Goal: Book appointment/travel/reservation

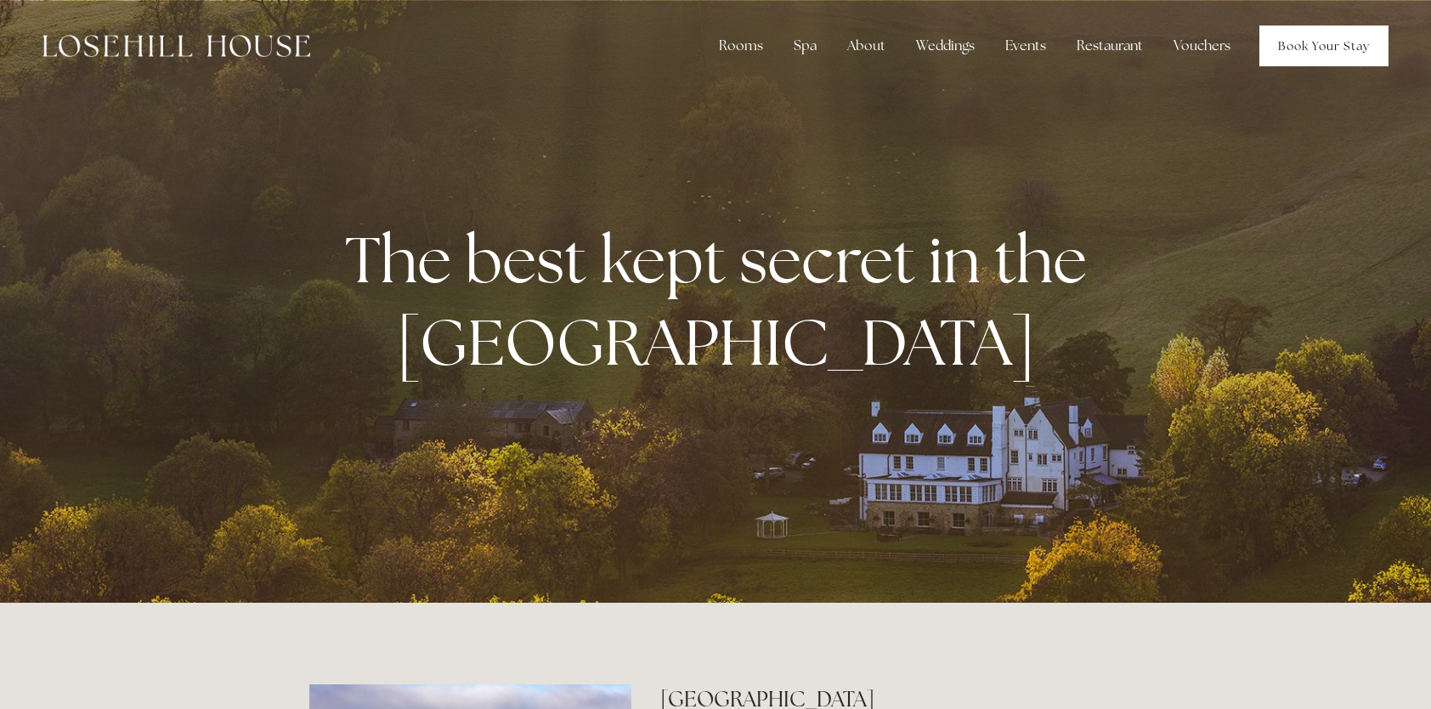
click at [1324, 32] on link "Book Your Stay" at bounding box center [1323, 45] width 129 height 41
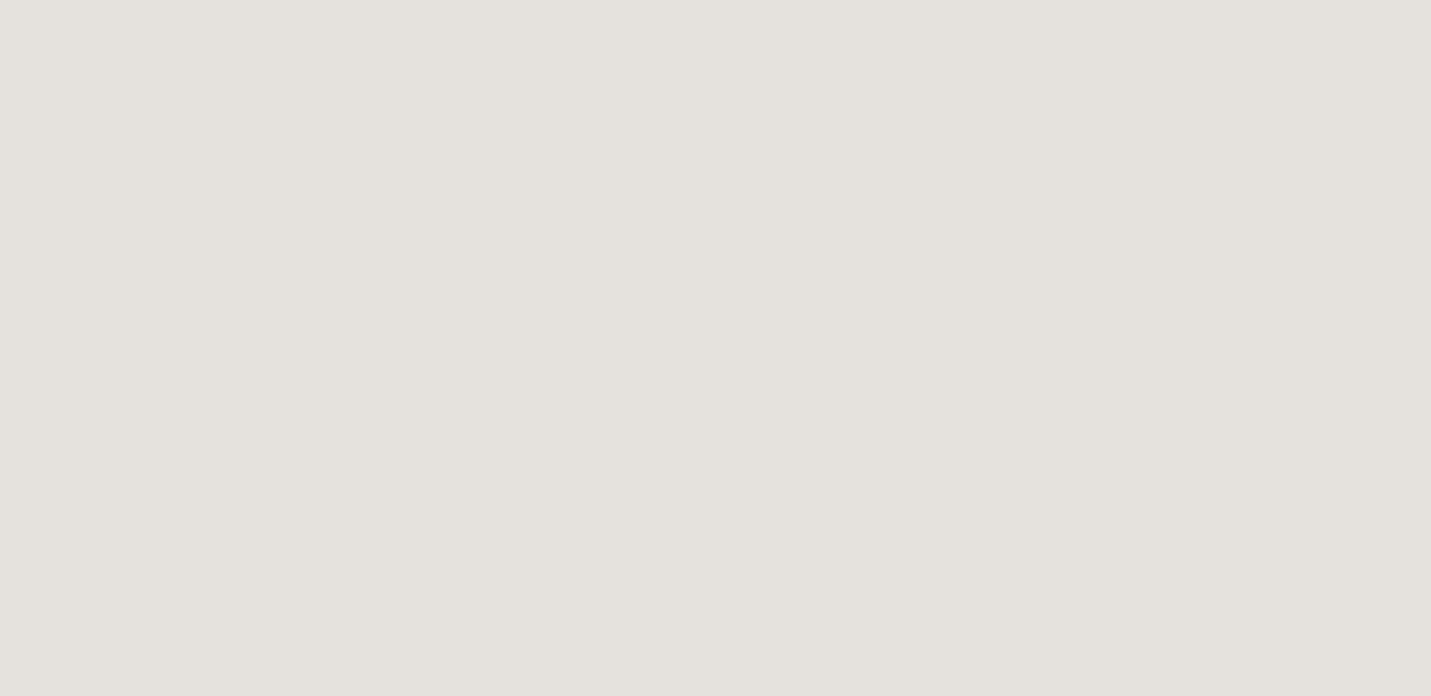
scroll to position [3738, 0]
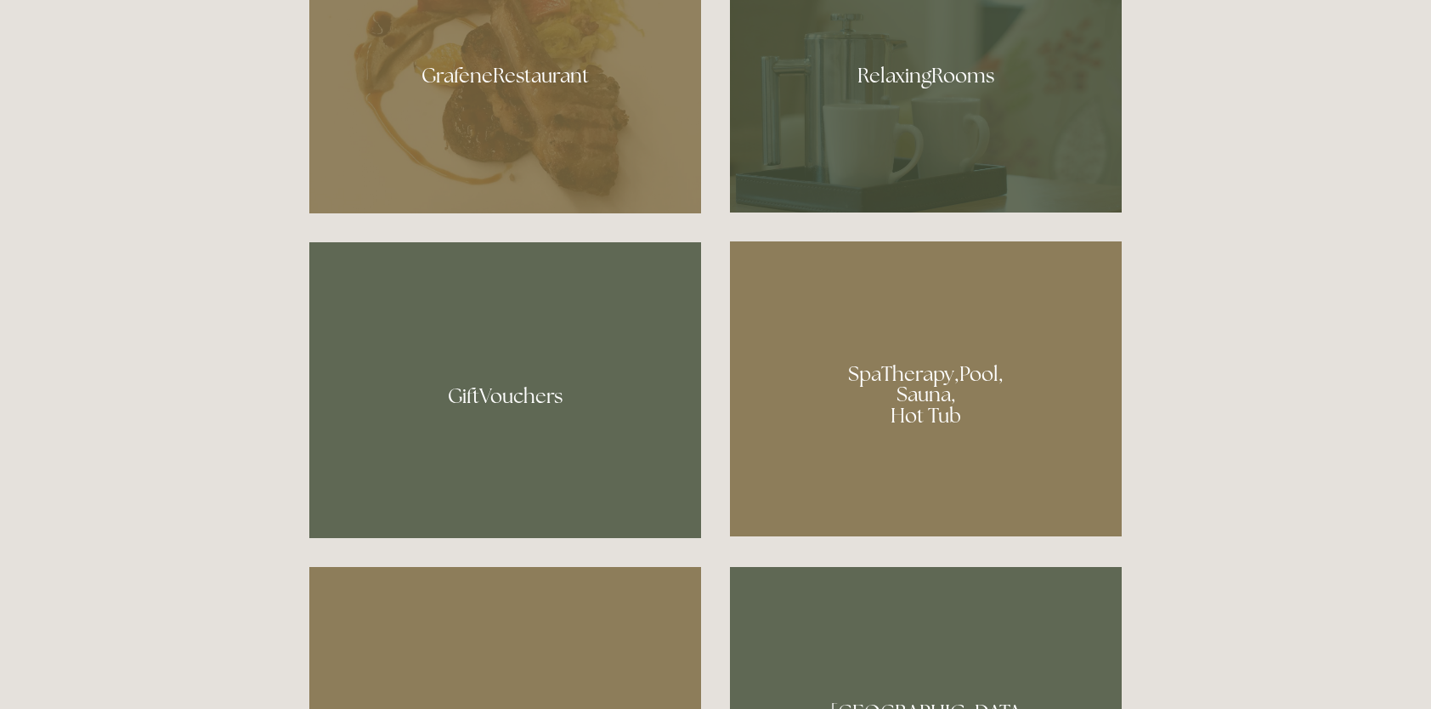
scroll to position [1359, 0]
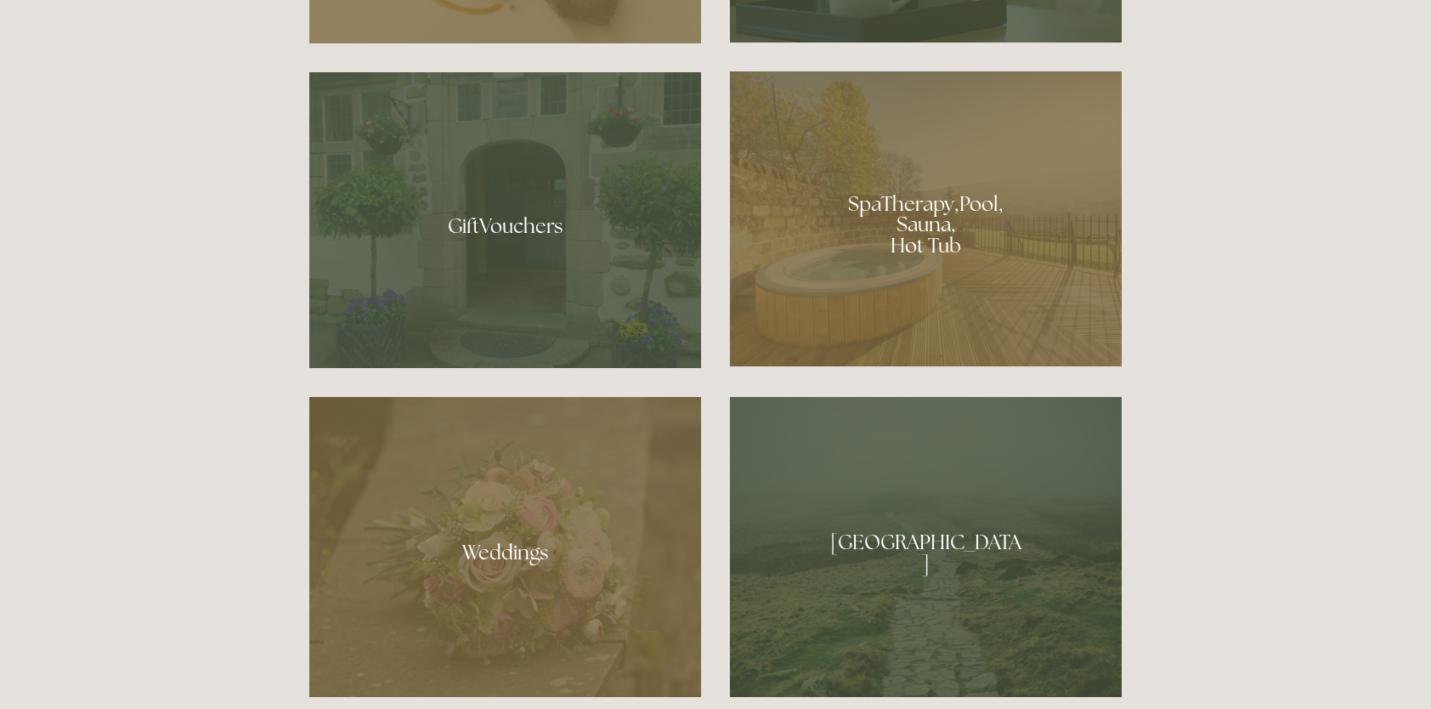
click at [890, 251] on div at bounding box center [926, 218] width 392 height 295
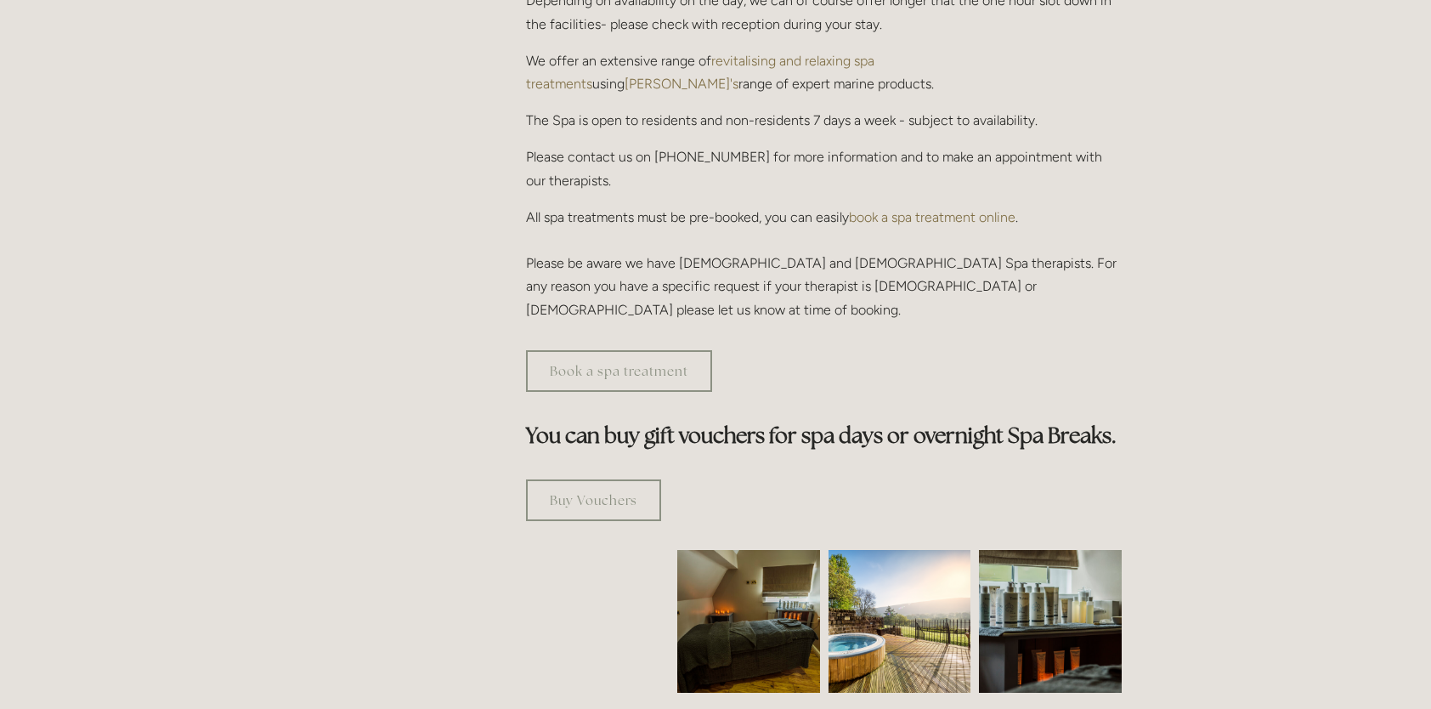
scroll to position [850, 0]
